Goal: Find specific page/section

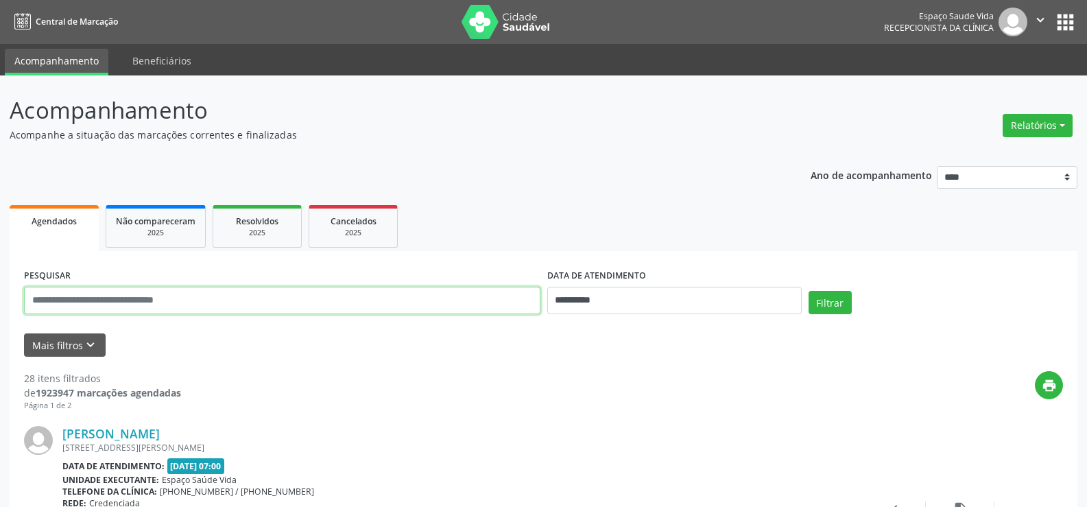
click at [183, 300] on input "text" at bounding box center [282, 300] width 517 height 27
type input "**********"
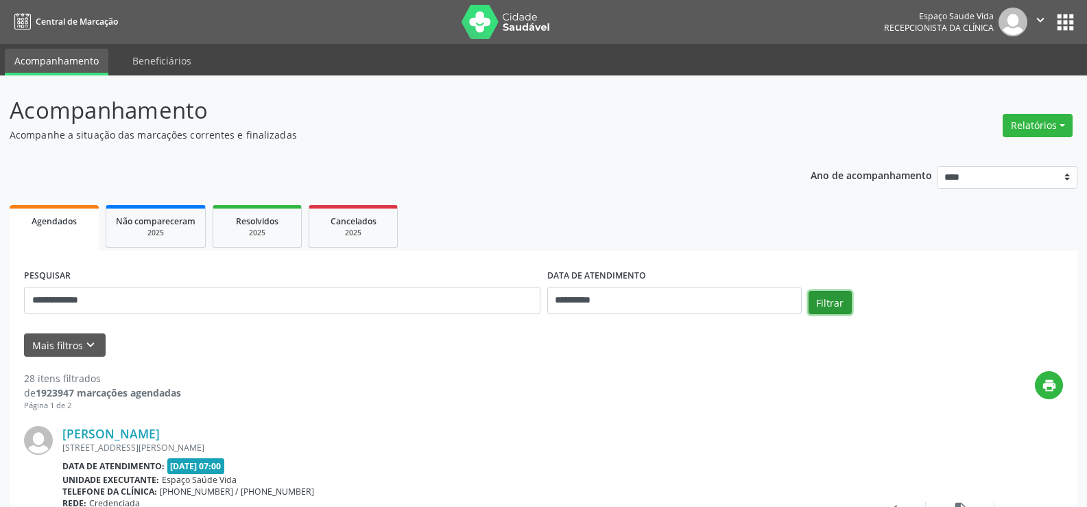
click at [816, 305] on button "Filtrar" at bounding box center [830, 302] width 43 height 23
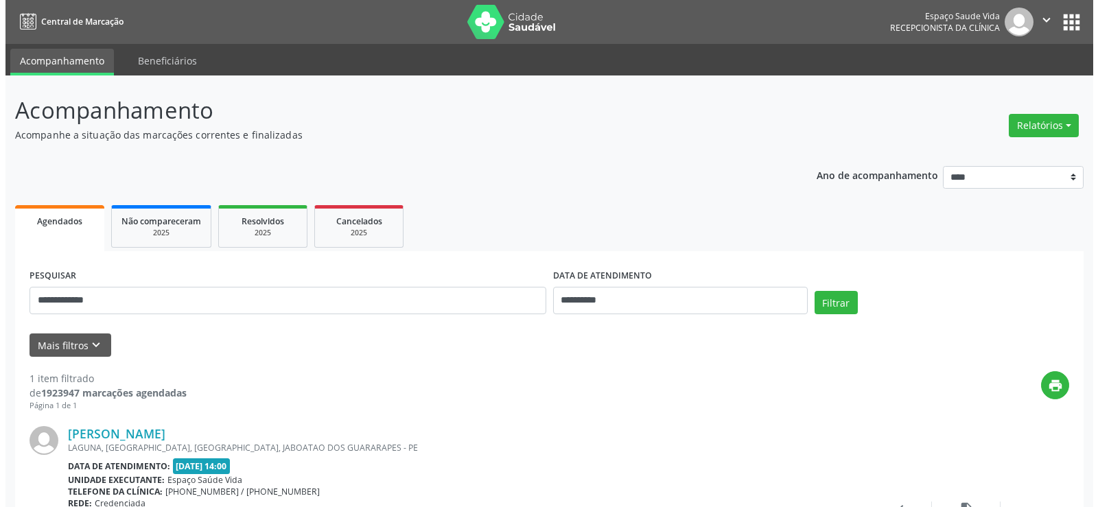
scroll to position [137, 0]
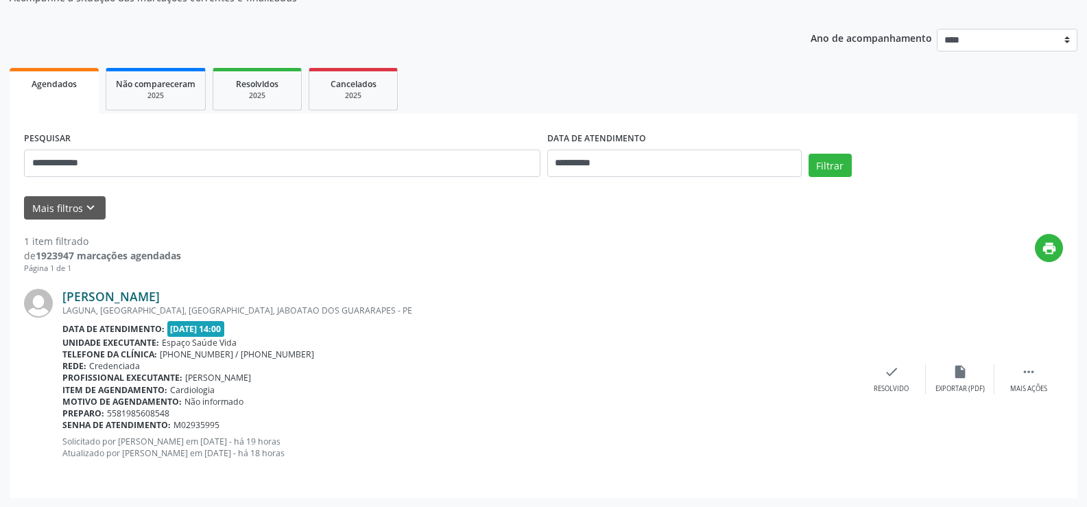
click at [160, 296] on link "[PERSON_NAME]" at bounding box center [110, 296] width 97 height 15
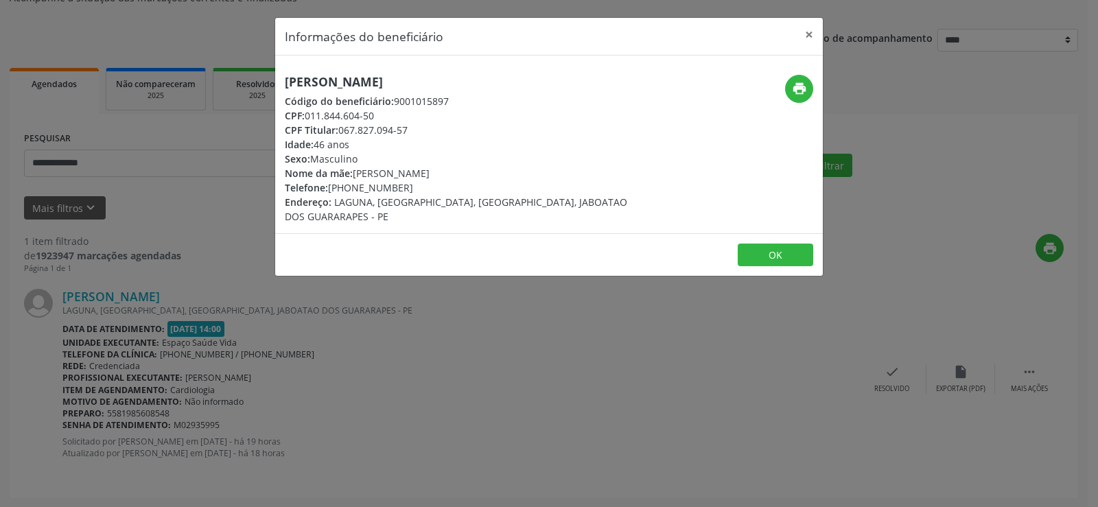
click at [405, 79] on h5 "[PERSON_NAME]" at bounding box center [458, 82] width 346 height 14
copy div "[PERSON_NAME]"
